Goal: Find specific page/section: Find specific page/section

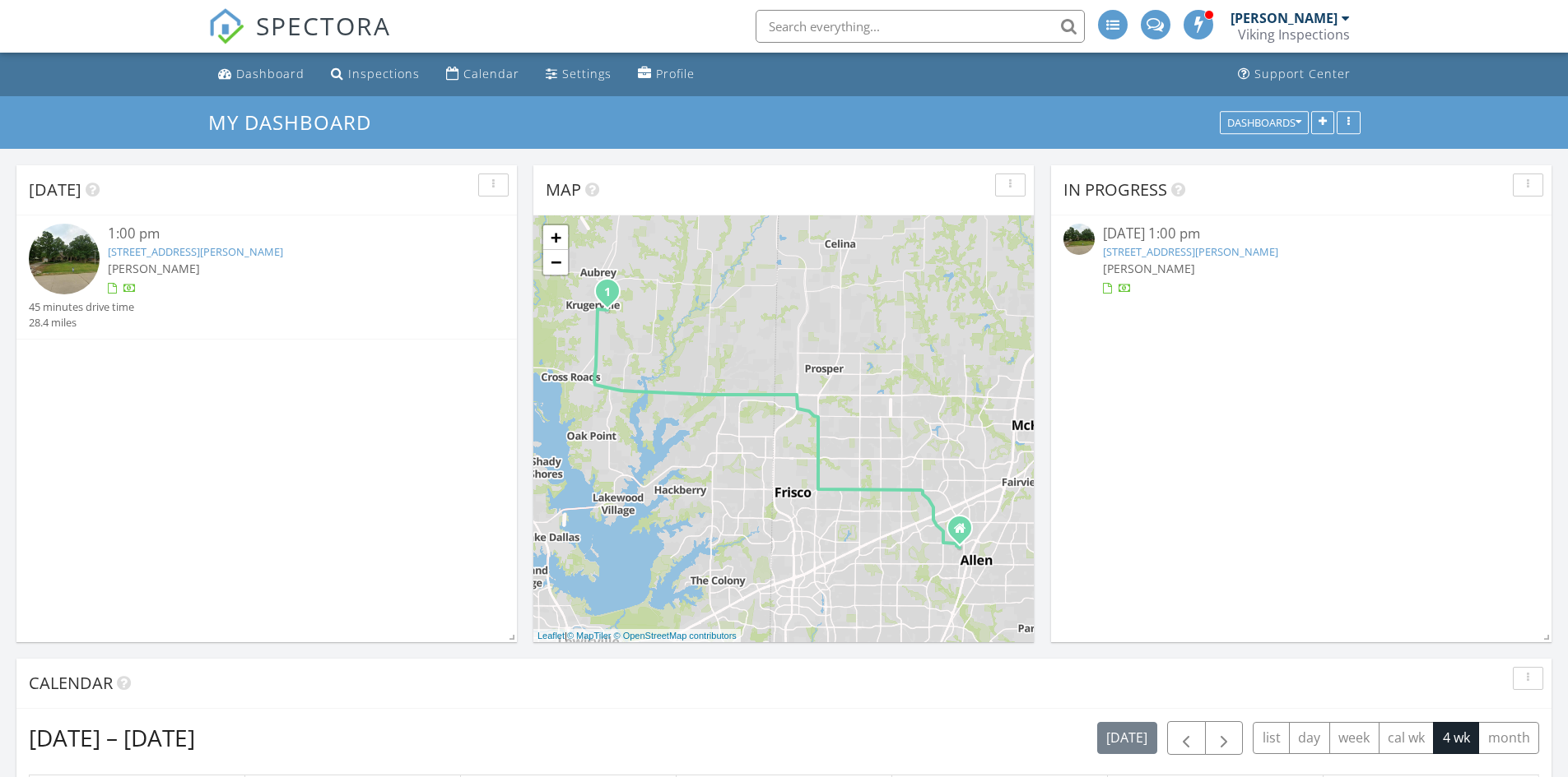
click at [1233, 258] on link "[STREET_ADDRESS][PERSON_NAME]" at bounding box center [1190, 252] width 175 height 14
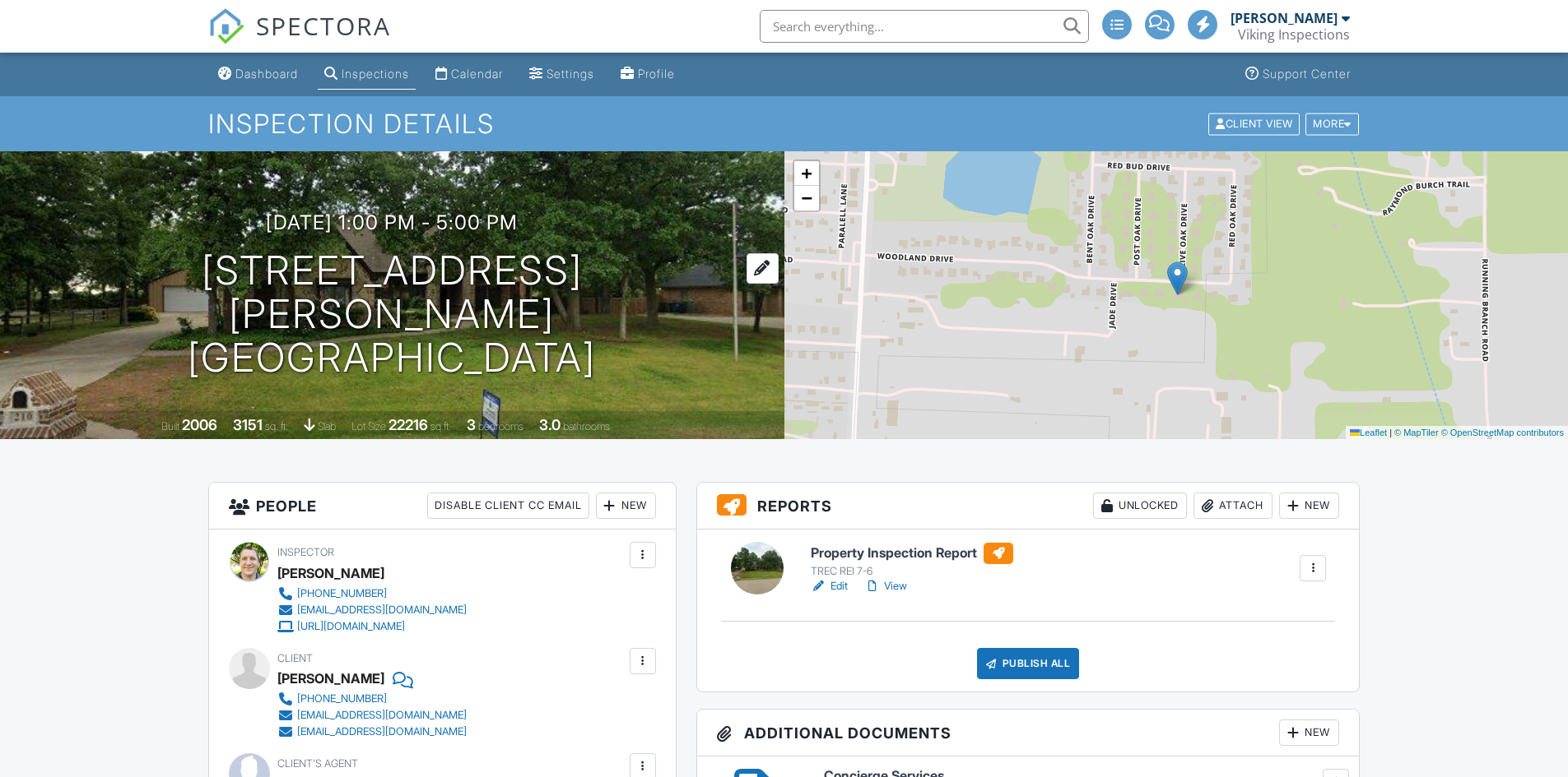
click at [378, 295] on h1 "[STREET_ADDRESS] [GEOGRAPHIC_DATA], TX 76227" at bounding box center [391, 314] width 731 height 130
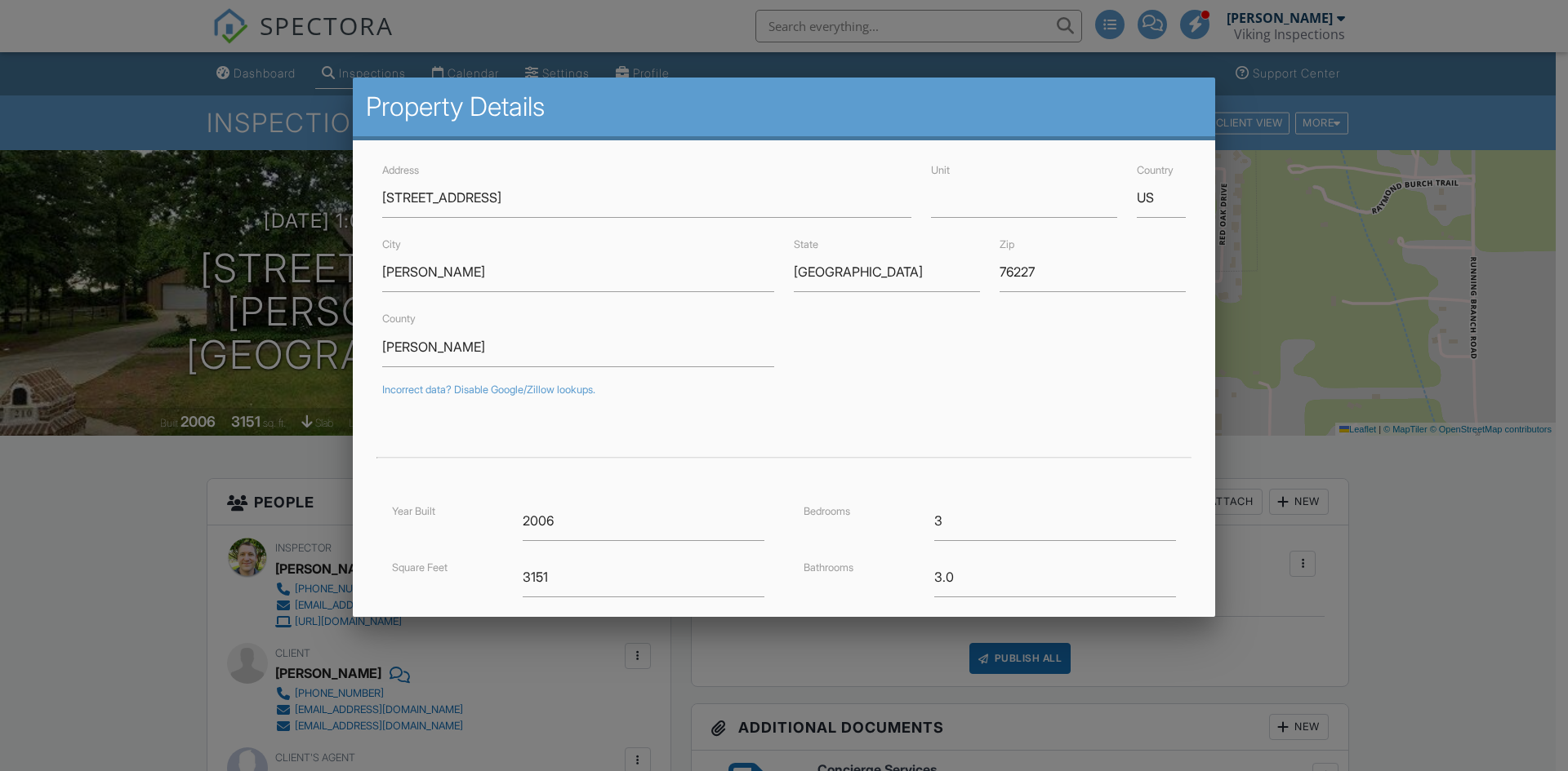
click at [75, 493] on div at bounding box center [784, 401] width 1568 height 964
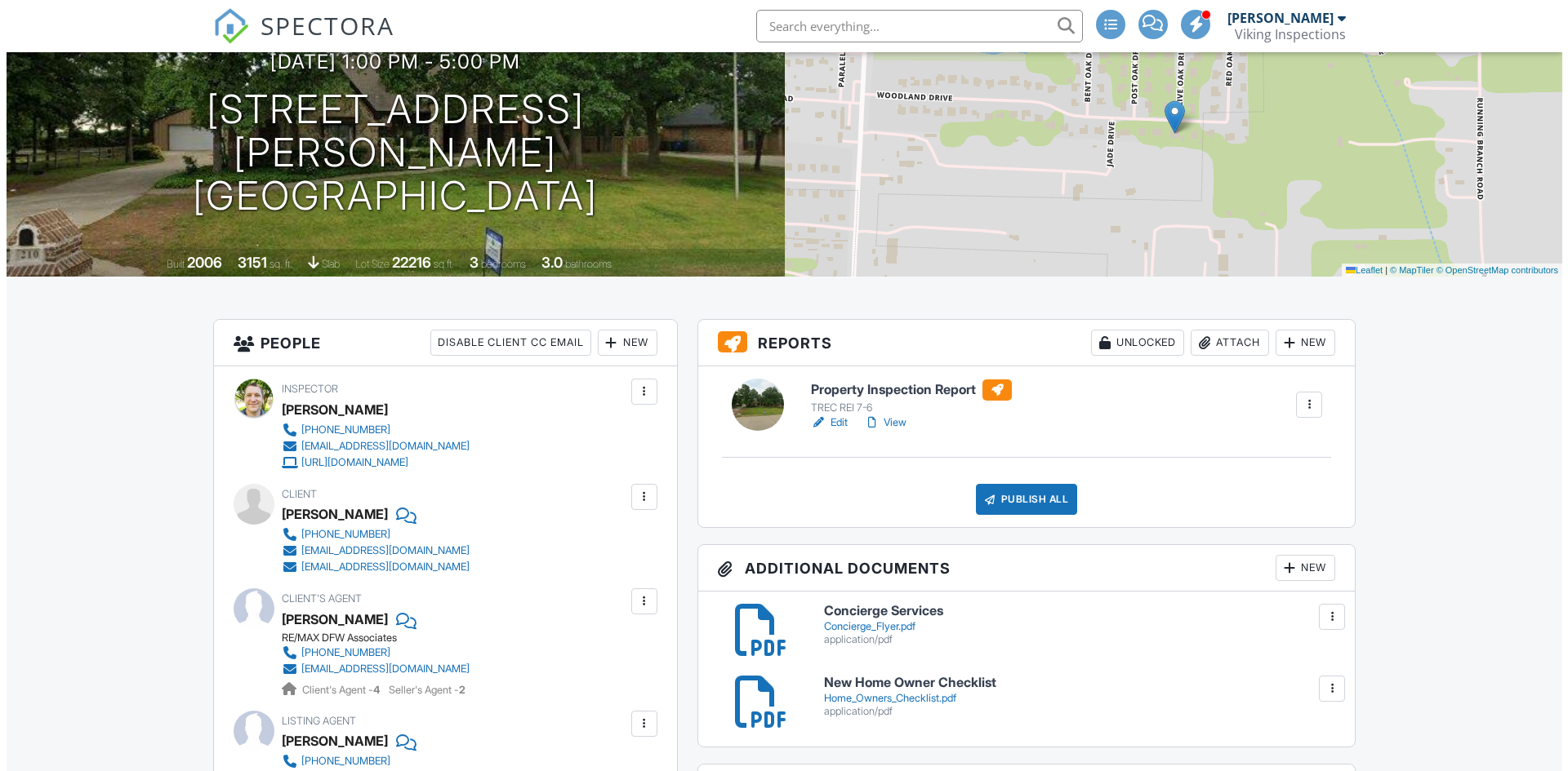
scroll to position [160, 0]
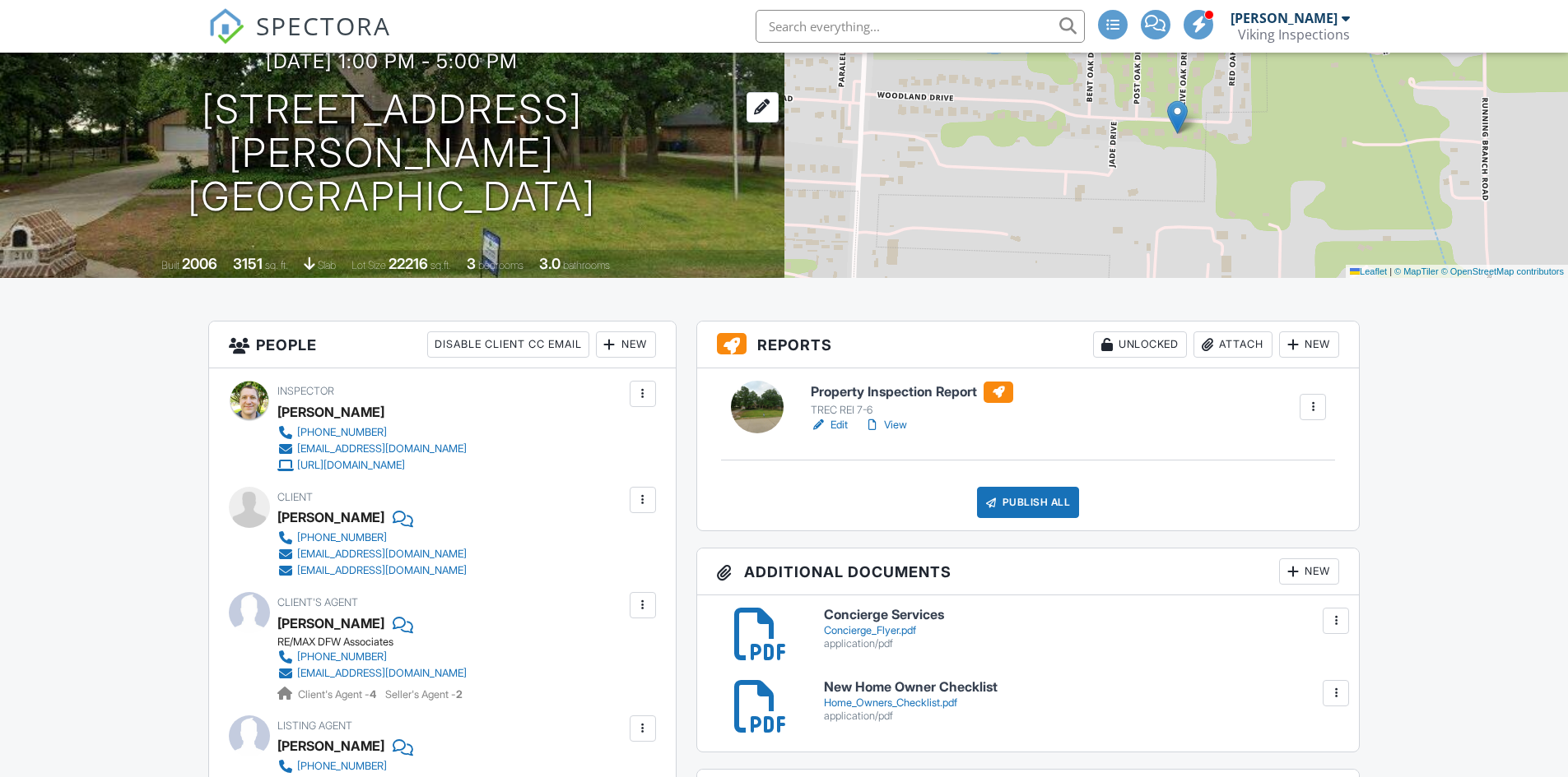
click at [318, 135] on h1 "[STREET_ADDRESS] [GEOGRAPHIC_DATA], TX 76227" at bounding box center [391, 153] width 731 height 130
